Goal: Information Seeking & Learning: Find specific fact

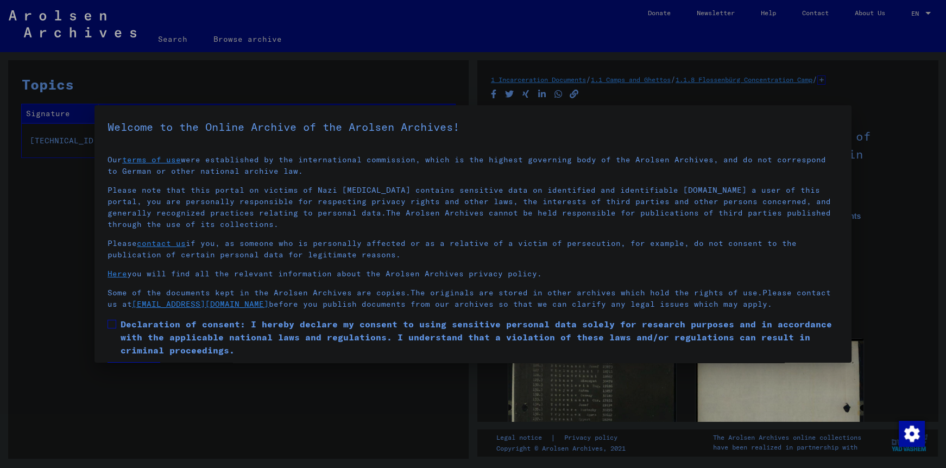
click at [110, 325] on span at bounding box center [112, 324] width 9 height 9
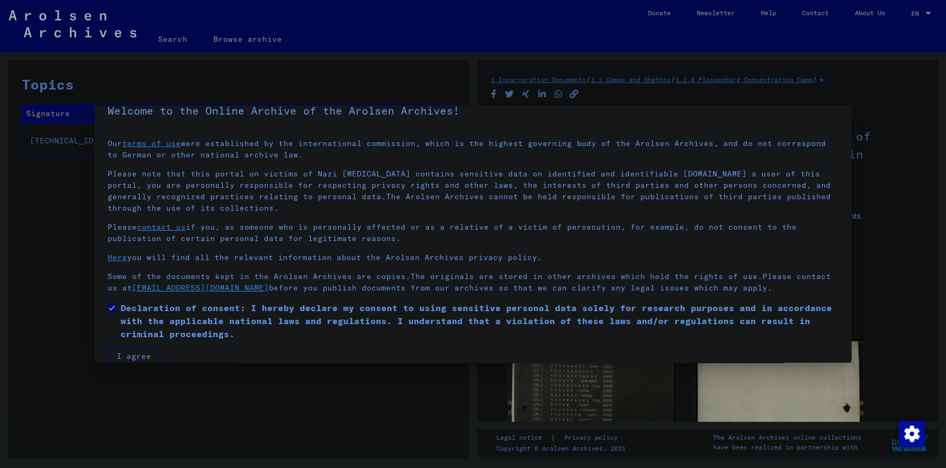
scroll to position [32, 0]
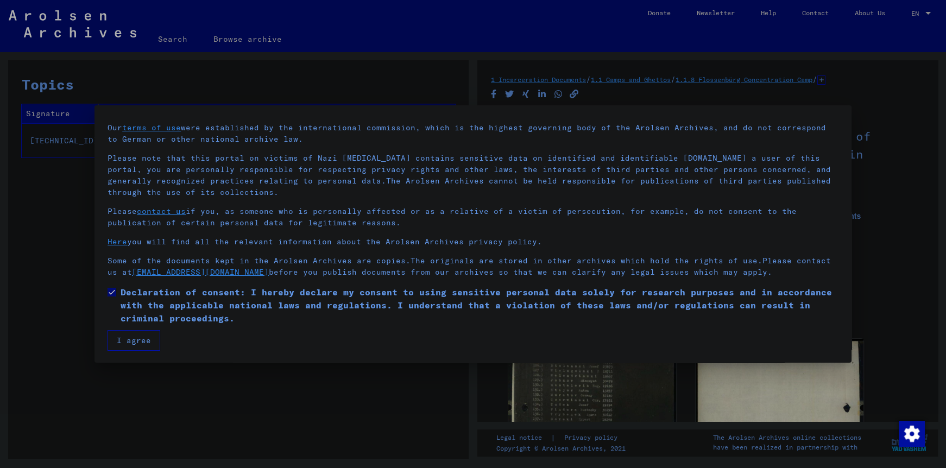
click at [151, 332] on button "I agree" at bounding box center [134, 340] width 53 height 21
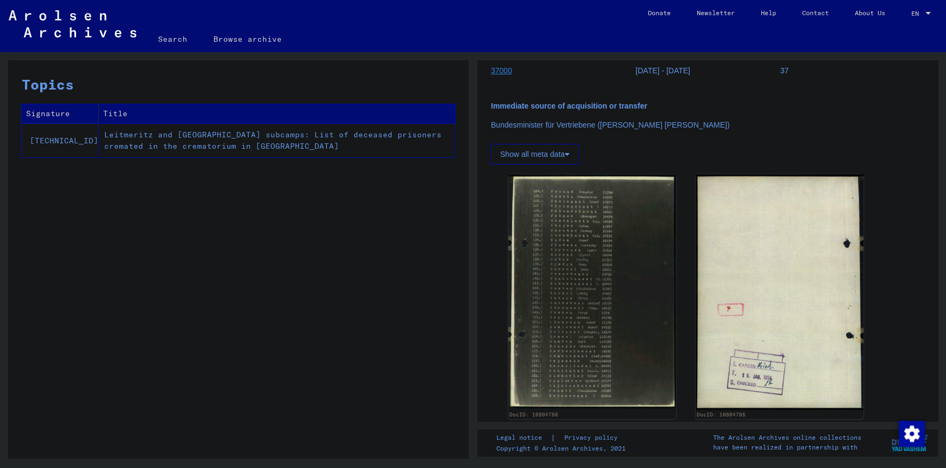
scroll to position [247, 0]
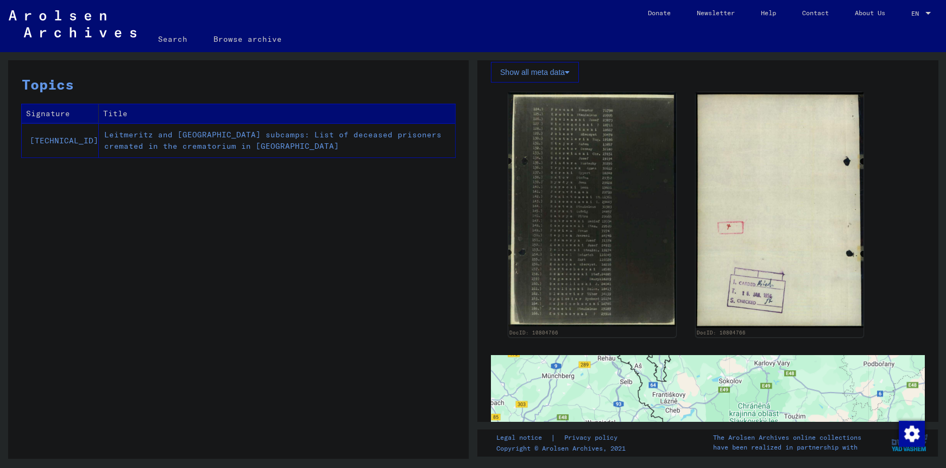
click at [168, 144] on td "Leitmeritz and [GEOGRAPHIC_DATA] subcamps: List of deceased prisoners cremated …" at bounding box center [277, 140] width 356 height 34
click at [165, 36] on link "Search" at bounding box center [172, 39] width 55 height 26
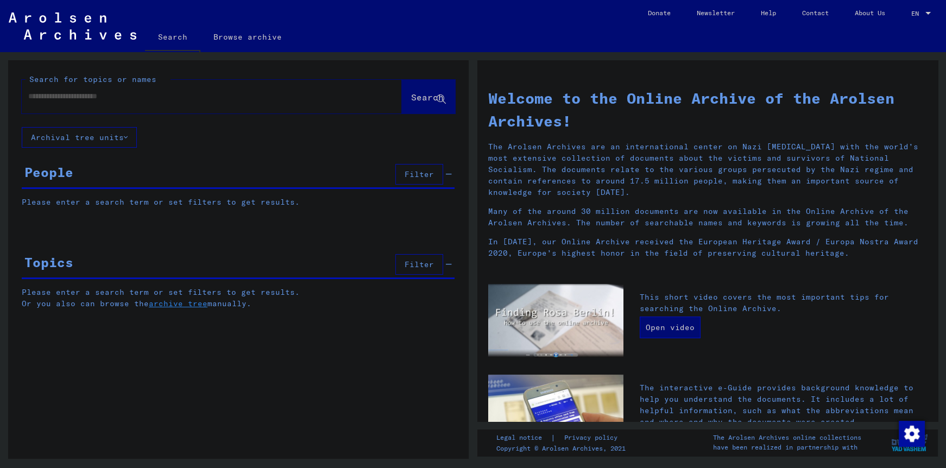
click at [177, 101] on input "text" at bounding box center [198, 96] width 341 height 11
type input "**********"
click at [411, 101] on span "Search" at bounding box center [427, 97] width 33 height 11
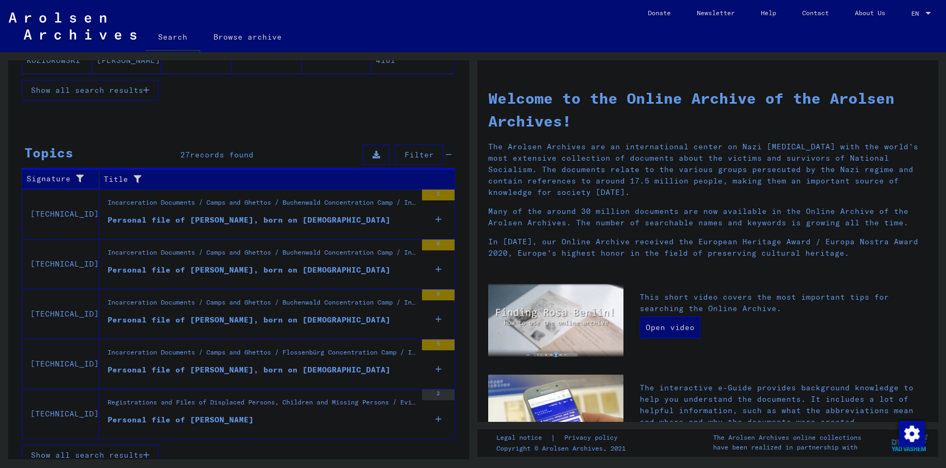
scroll to position [285, 0]
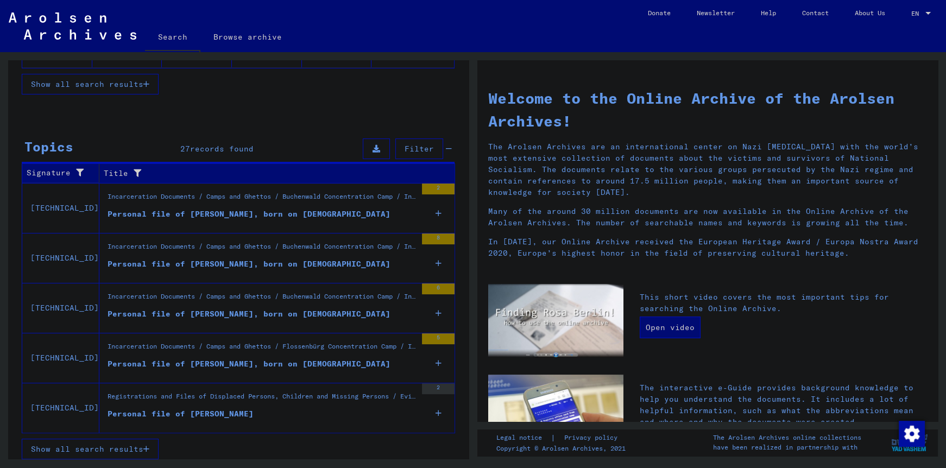
drag, startPoint x: 260, startPoint y: 407, endPoint x: 287, endPoint y: 462, distance: 61.7
click at [287, 462] on mat-sidenav-content "**********" at bounding box center [473, 234] width 946 height 468
click at [247, 358] on div "Personal file of [PERSON_NAME], born on [DEMOGRAPHIC_DATA]" at bounding box center [249, 363] width 283 height 11
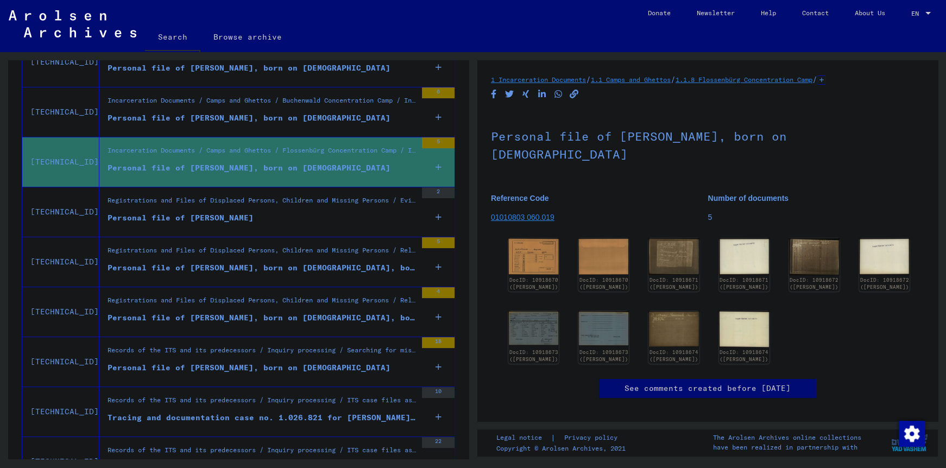
drag, startPoint x: 805, startPoint y: 267, endPoint x: 825, endPoint y: 198, distance: 72.2
click at [825, 198] on p "Number of documents" at bounding box center [816, 198] width 217 height 11
click at [812, 259] on img at bounding box center [814, 256] width 53 height 39
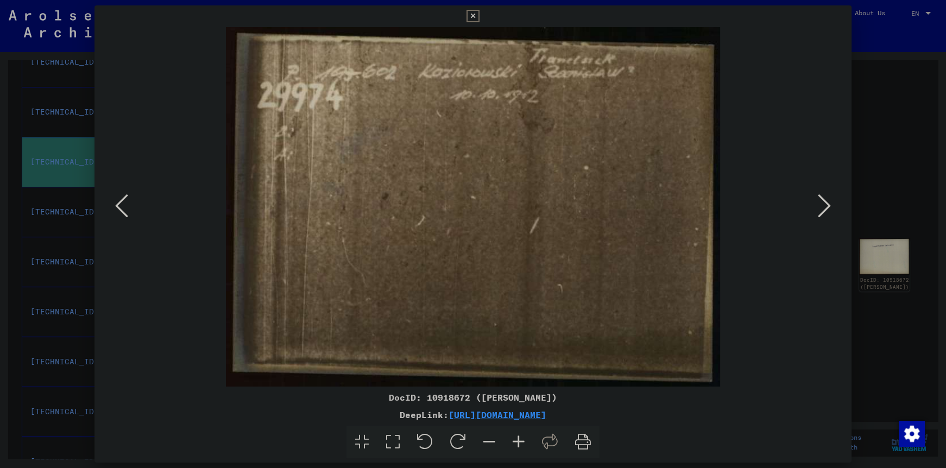
click at [869, 199] on div at bounding box center [473, 234] width 946 height 468
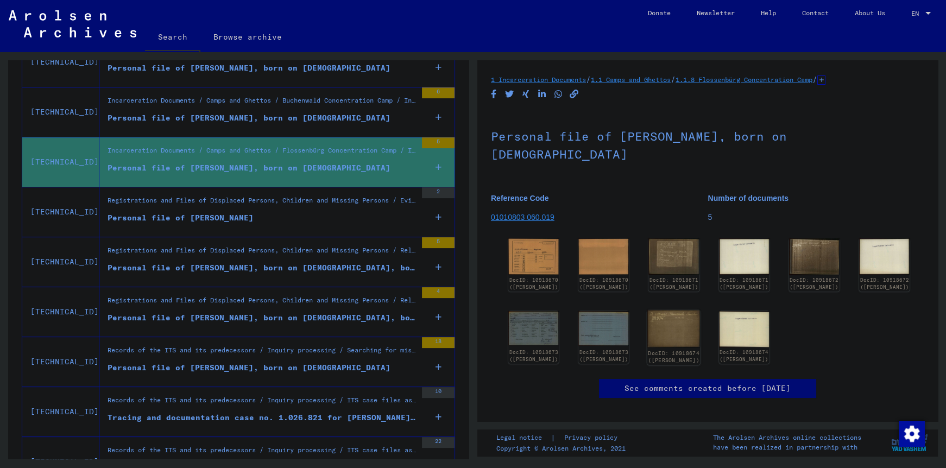
click at [677, 348] on img at bounding box center [673, 328] width 53 height 37
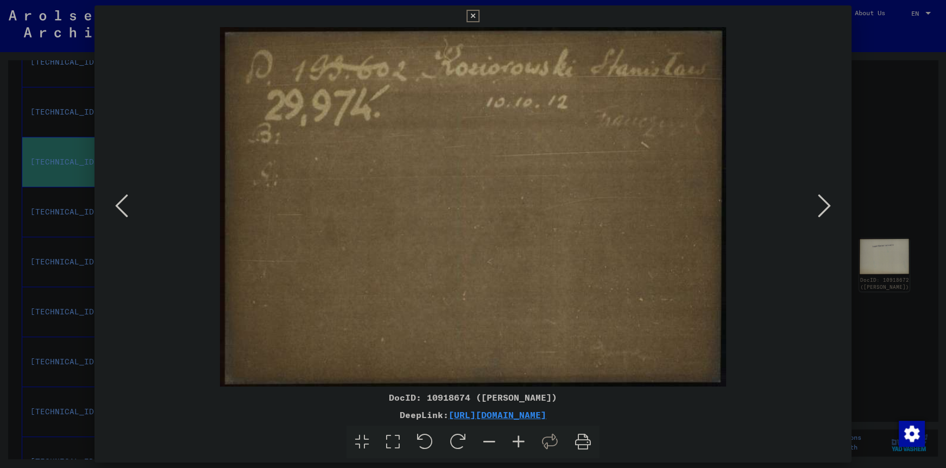
click at [871, 338] on div at bounding box center [473, 234] width 946 height 468
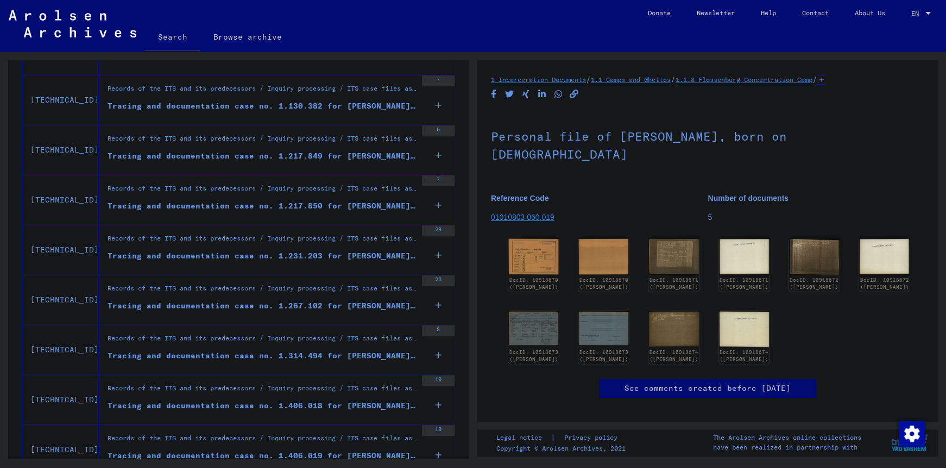
scroll to position [779, 0]
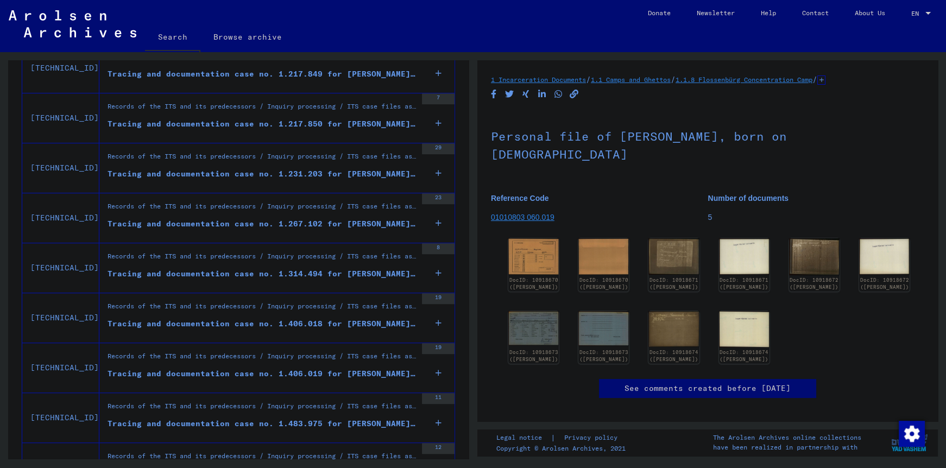
click at [326, 268] on div "Tracing and documentation case no. 1.314.494 for [PERSON_NAME] born [DEMOGRAPHI…" at bounding box center [262, 273] width 309 height 11
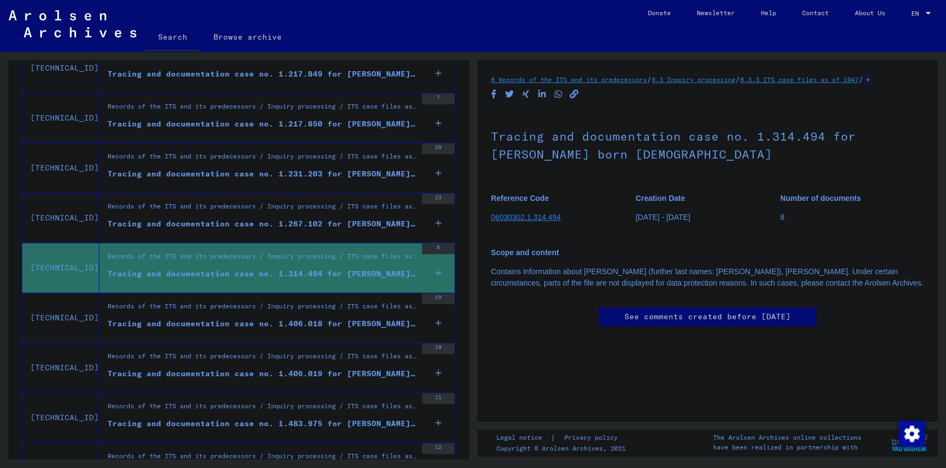
click at [539, 222] on link "06030302.1.314.494" at bounding box center [526, 217] width 70 height 9
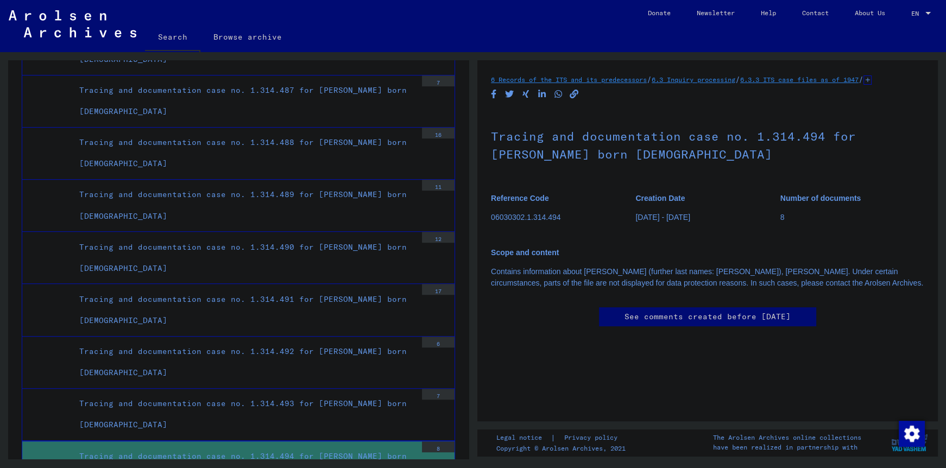
scroll to position [165, 0]
